Goal: Navigation & Orientation: Find specific page/section

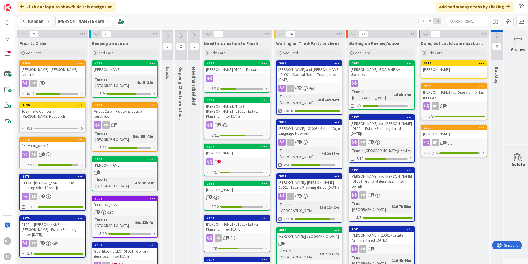
click at [45, 103] on div "4136" at bounding box center [52, 105] width 65 height 5
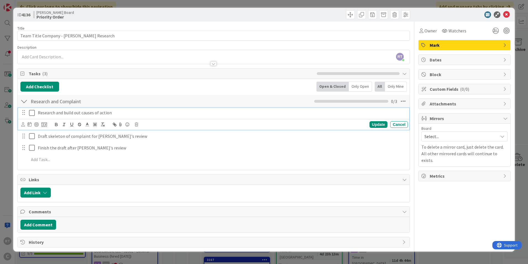
click at [31, 113] on icon at bounding box center [32, 112] width 6 height 7
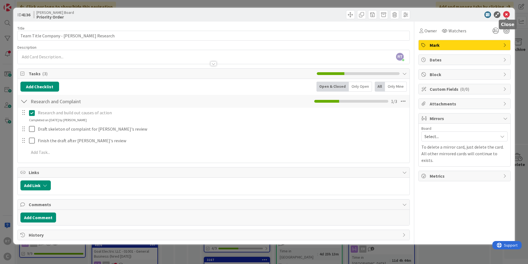
click at [506, 15] on icon at bounding box center [506, 14] width 7 height 7
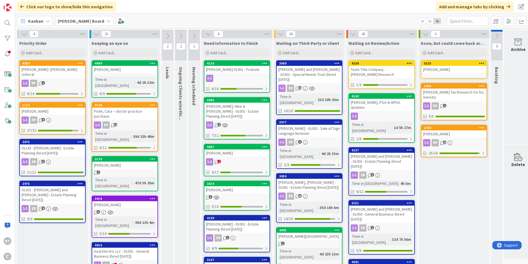
click at [48, 71] on div "[PERSON_NAME]--[PERSON_NAME] referral" at bounding box center [52, 72] width 65 height 12
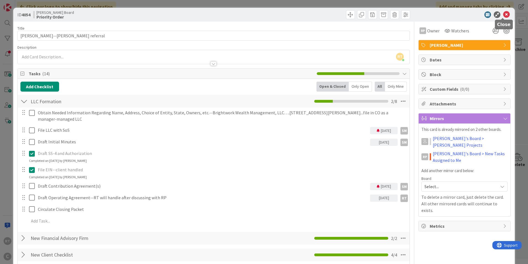
click at [505, 14] on icon at bounding box center [506, 14] width 7 height 7
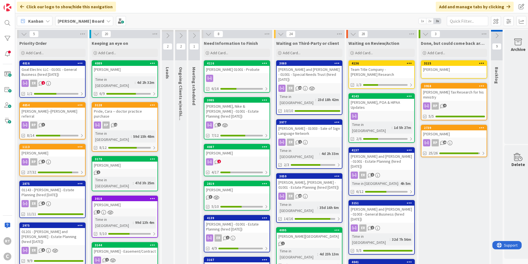
click at [57, 69] on div "Goal Electric LLC - 01001 - General Business (hired [DATE])" at bounding box center [52, 72] width 65 height 12
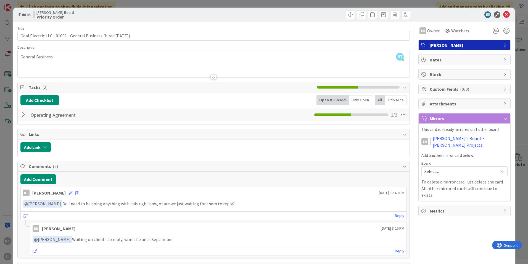
click at [25, 116] on div at bounding box center [23, 115] width 7 height 10
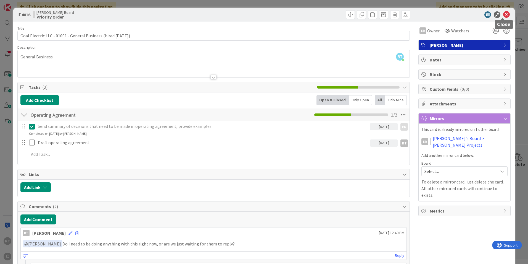
click at [503, 15] on icon at bounding box center [506, 14] width 7 height 7
